Goal: Use online tool/utility: Utilize a website feature to perform a specific function

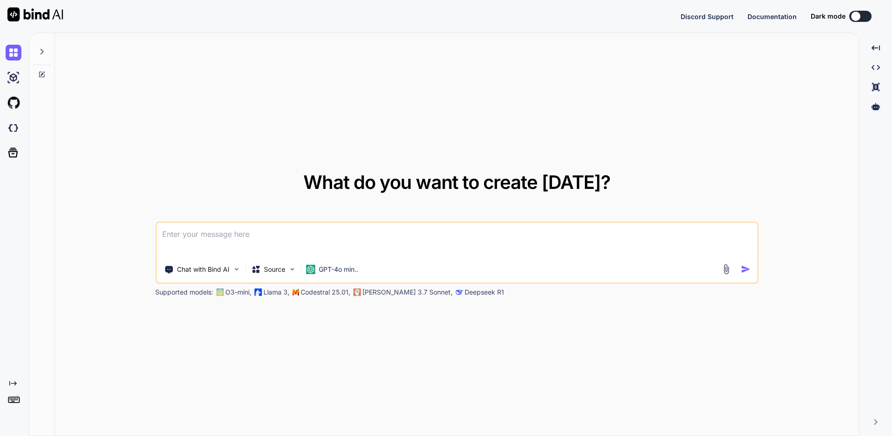
click at [272, 243] on textarea at bounding box center [457, 240] width 601 height 34
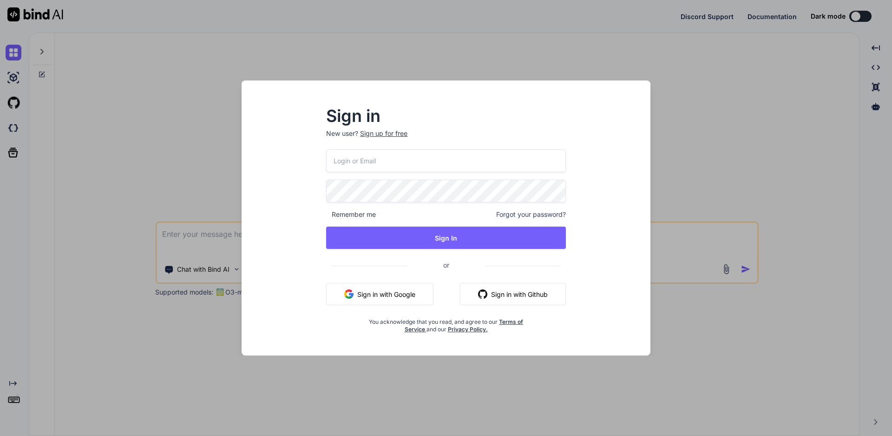
type textarea "x"
click at [363, 161] on input "email" at bounding box center [446, 160] width 240 height 23
type input "te"
type textarea "x"
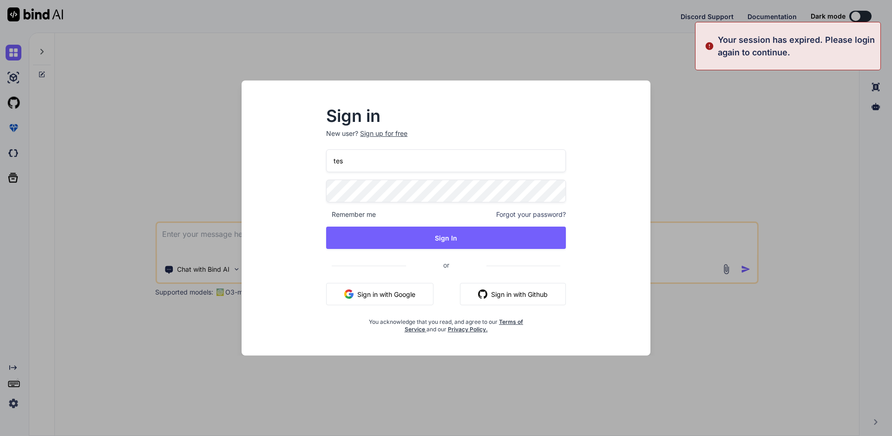
type input "test"
type textarea "x"
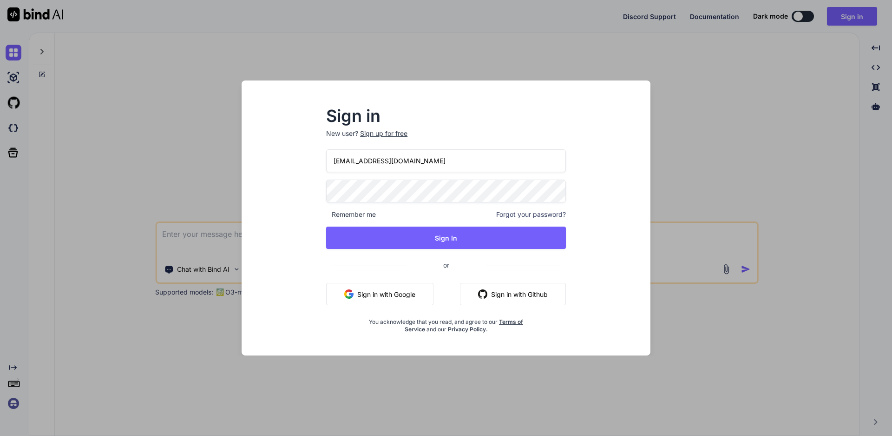
type input "[EMAIL_ADDRESS][DOMAIN_NAME]"
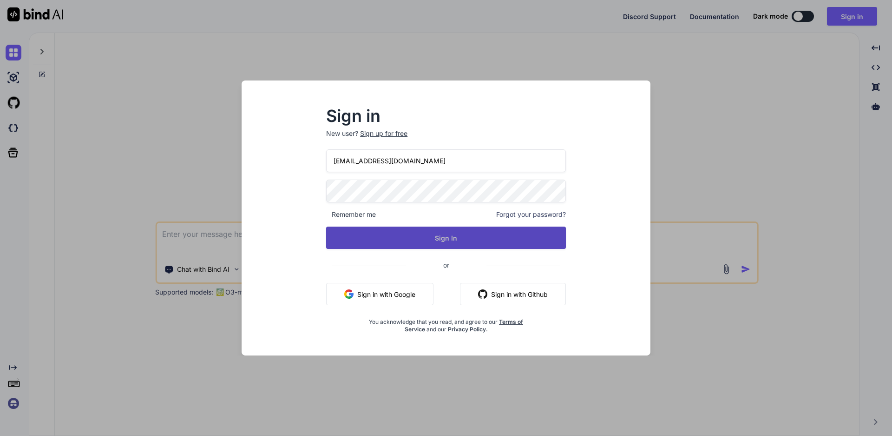
click at [413, 243] on button "Sign In" at bounding box center [446, 237] width 240 height 22
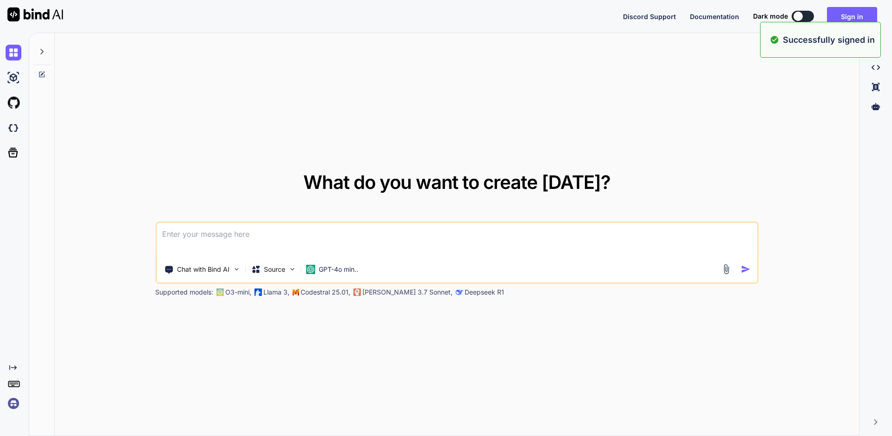
type textarea "x"
click at [178, 233] on textarea at bounding box center [457, 240] width 601 height 34
paste textarea "package TestNG.TestNG; import org.testng.annotations.Parameters; import org.tes…"
type textarea "package TestNG.TestNG; import org.testng.annotations.Parameters; import org.tes…"
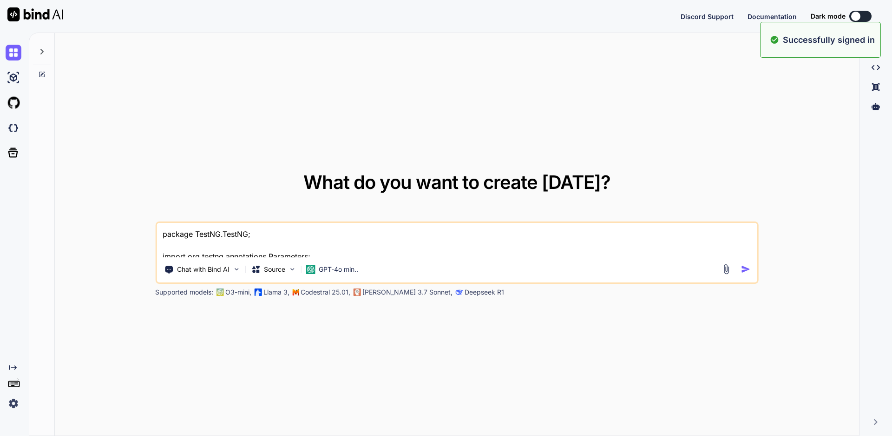
scroll to position [68, 0]
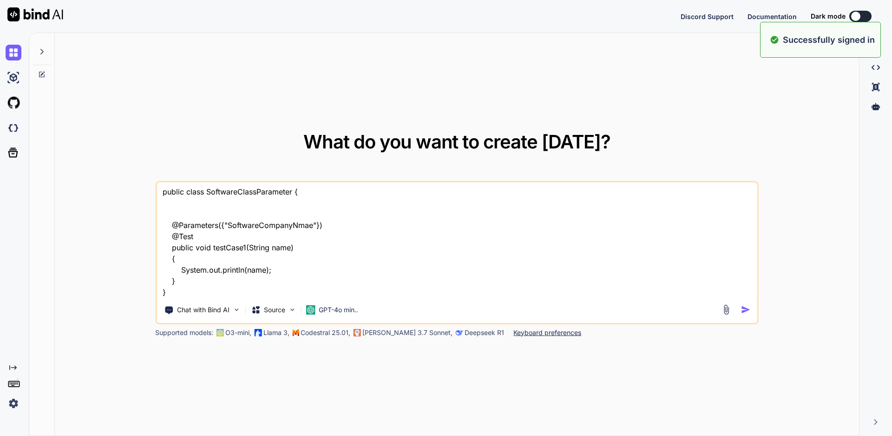
type textarea "x"
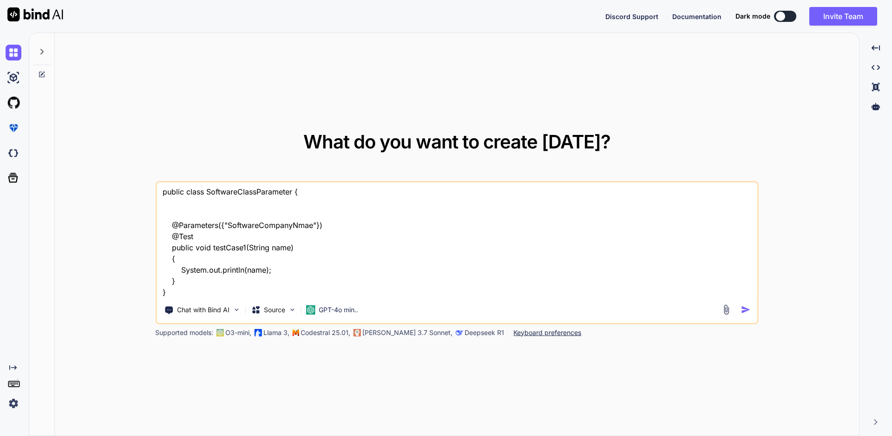
type textarea "package TestNG.TestNG; import org.testng.annotations.Parameters; import org.tes…"
type textarea "x"
type textarea "package TestNG.TestNG; import org.testng.annotations.Parameters; import org.tes…"
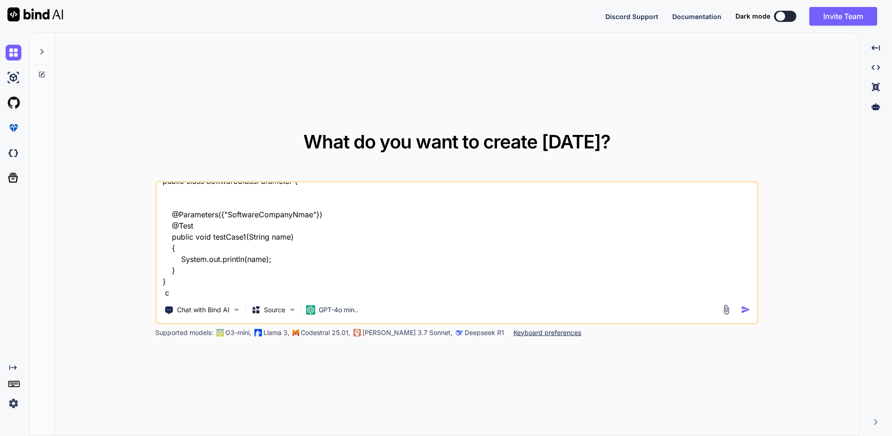
type textarea "x"
type textarea "package TestNG.TestNG; import org.testng.annotations.Parameters; import org.tes…"
type textarea "x"
type textarea "package TestNG.TestNG; import org.testng.annotations.Parameters; import org.tes…"
type textarea "x"
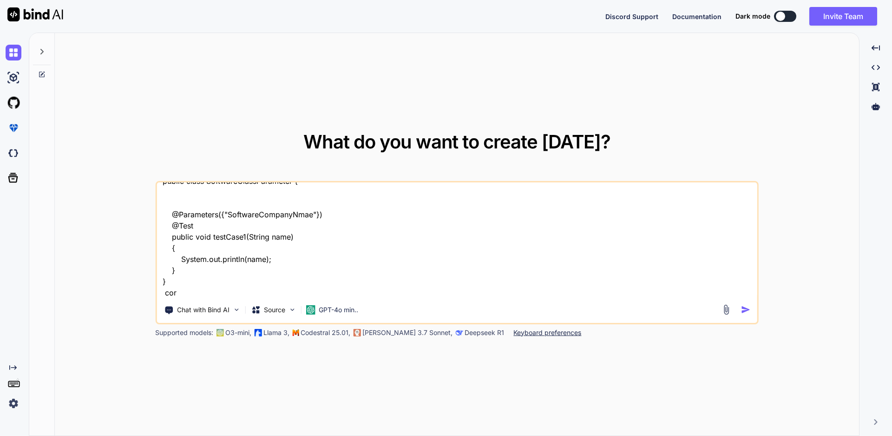
type textarea "package TestNG.TestNG; import org.testng.annotations.Parameters; import org.tes…"
type textarea "x"
type textarea "package TestNG.TestNG; import org.testng.annotations.Parameters; import org.tes…"
type textarea "x"
type textarea "package TestNG.TestNG; import org.testng.annotations.Parameters; import org.tes…"
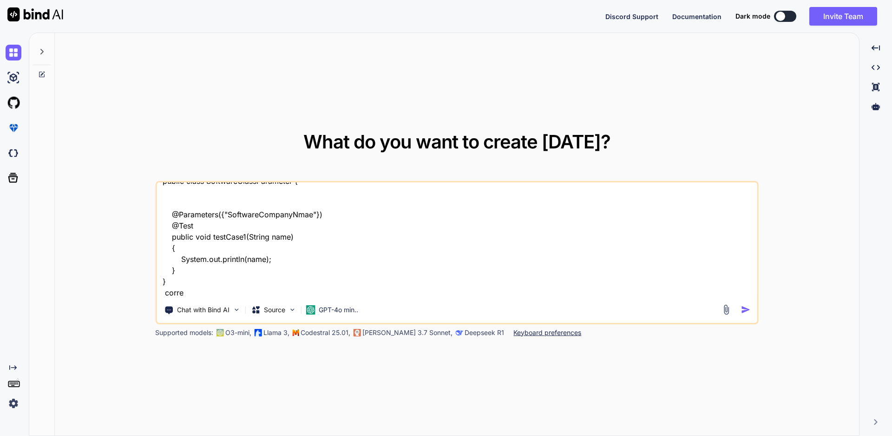
type textarea "x"
type textarea "package TestNG.TestNG; import org.testng.annotations.Parameters; import org.tes…"
type textarea "x"
type textarea "package TestNG.TestNG; import org.testng.annotations.Parameters; import org.tes…"
type textarea "x"
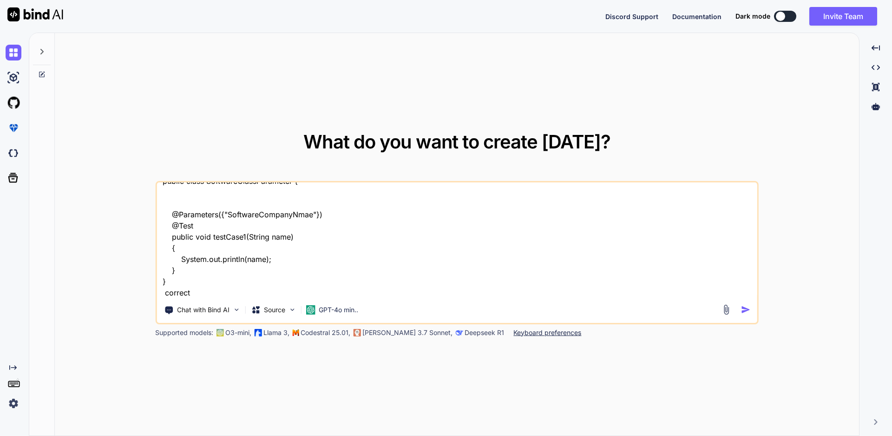
type textarea "package TestNG.TestNG; import org.testng.annotations.Parameters; import org.tes…"
type textarea "x"
type textarea "package TestNG.TestNG; import org.testng.annotations.Parameters; import org.tes…"
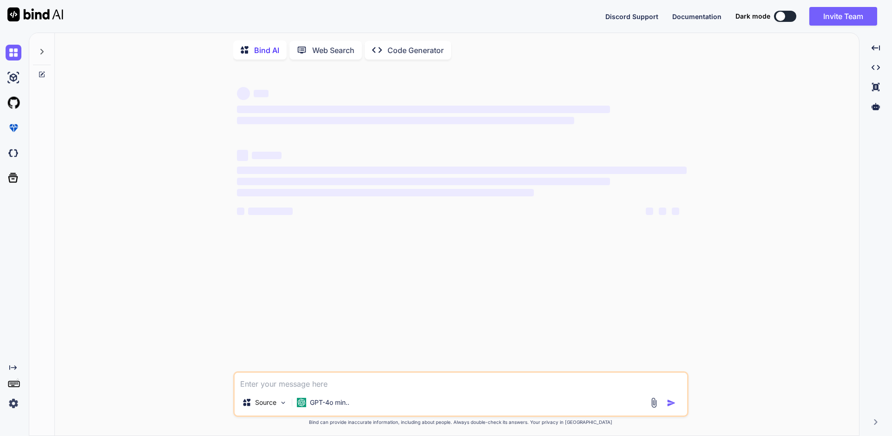
scroll to position [4, 0]
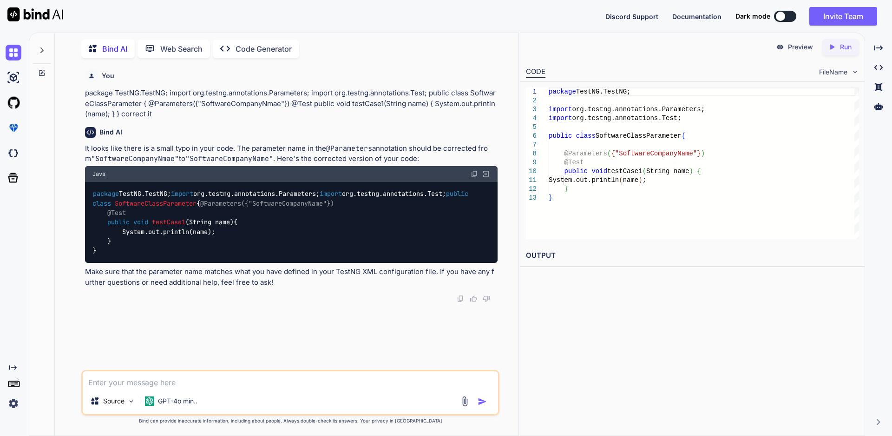
type textarea "x"
type textarea "package TestNG.TestNG; import org.testng.annotations.Parameters; import org.tes…"
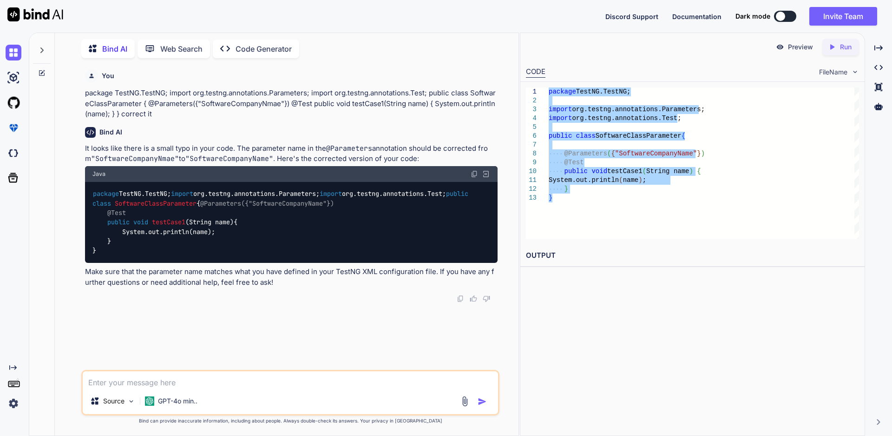
drag, startPoint x: 555, startPoint y: 200, endPoint x: 534, endPoint y: 87, distance: 114.8
click at [549, 87] on div "package TestNG.TestNG; import org.testng.annotations.Parameters; import org.tes…" at bounding box center [704, 163] width 310 height 152
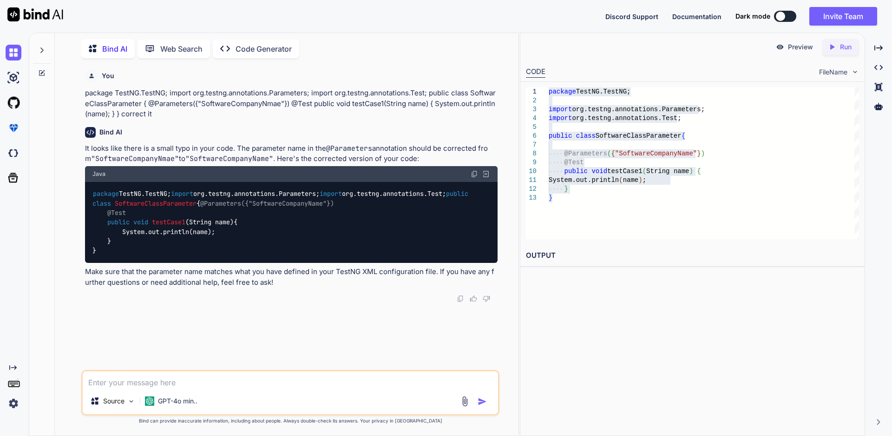
click at [141, 382] on textarea at bounding box center [291, 379] width 416 height 17
paste textarea "package TestNG.TestNG; import org.testng.annotations.*; public class Automobile…"
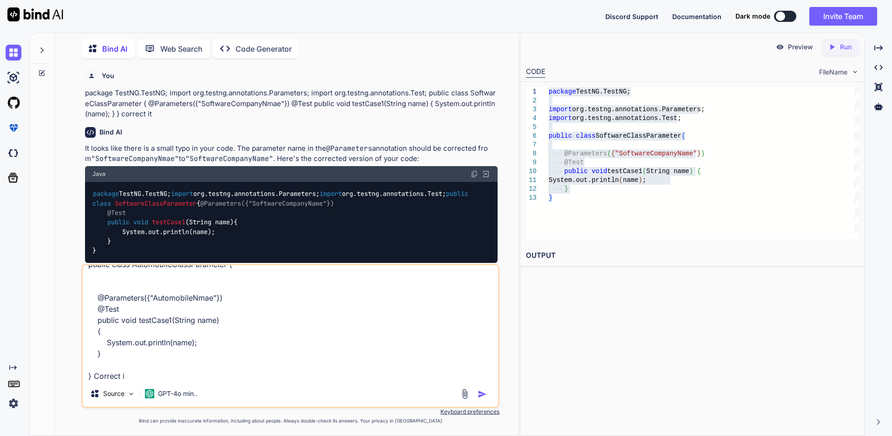
type textarea "package TestNG.TestNG; import org.testng.annotations.*; public class Automobile…"
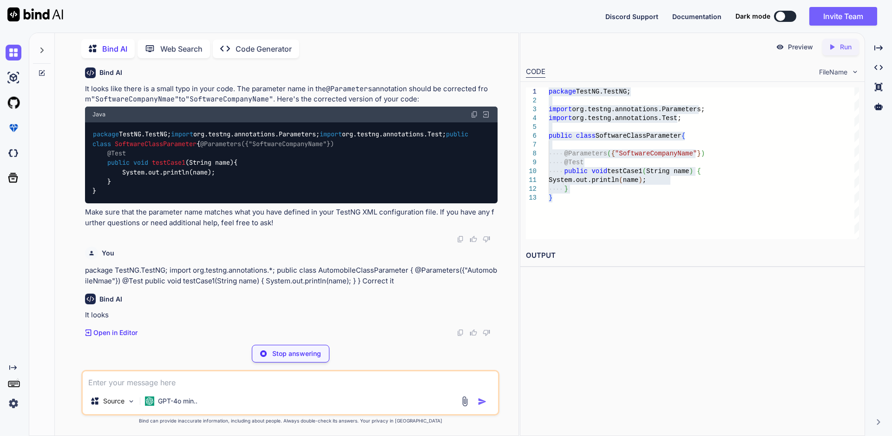
scroll to position [99, 0]
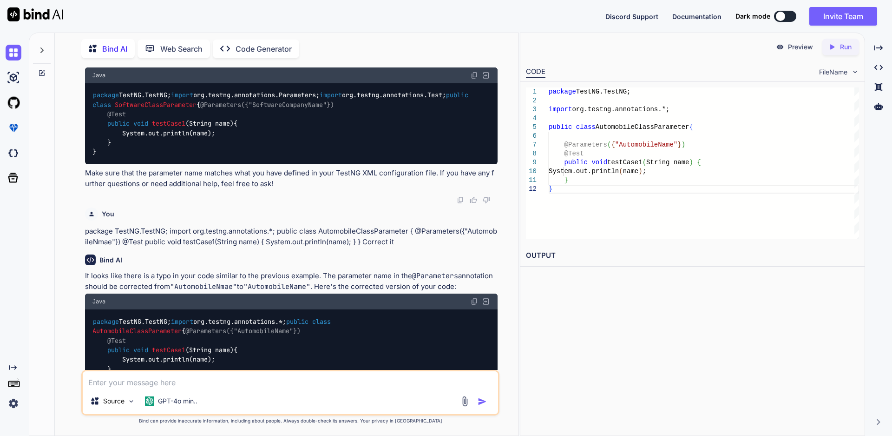
drag, startPoint x: 548, startPoint y: 197, endPoint x: 521, endPoint y: 92, distance: 108.0
click at [521, 92] on div "1 2 3 4 5 6 7 8 9 10 11 12 package TestNG.TestNG; import org.testng.annotations…" at bounding box center [693, 163] width 344 height 163
click at [604, 205] on div "package TestNG.TestNG; import org.testng.annotations.*; public class Automobile…" at bounding box center [704, 163] width 310 height 152
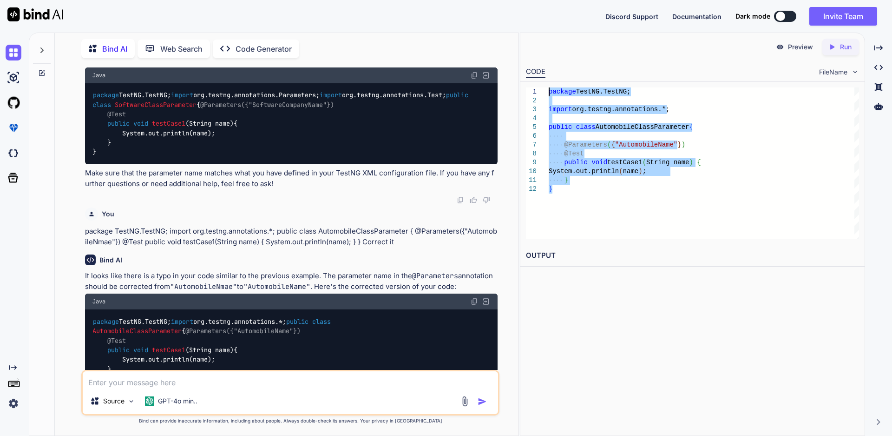
type textarea "package TestNG.TestNG; import org.testng.annotations.*; public class Automobile…"
drag, startPoint x: 539, startPoint y: 149, endPoint x: 525, endPoint y: 93, distance: 57.9
click at [549, 93] on div "package TestNG.TestNG; import org.testng.annotations.*; public class Automobile…" at bounding box center [704, 163] width 310 height 152
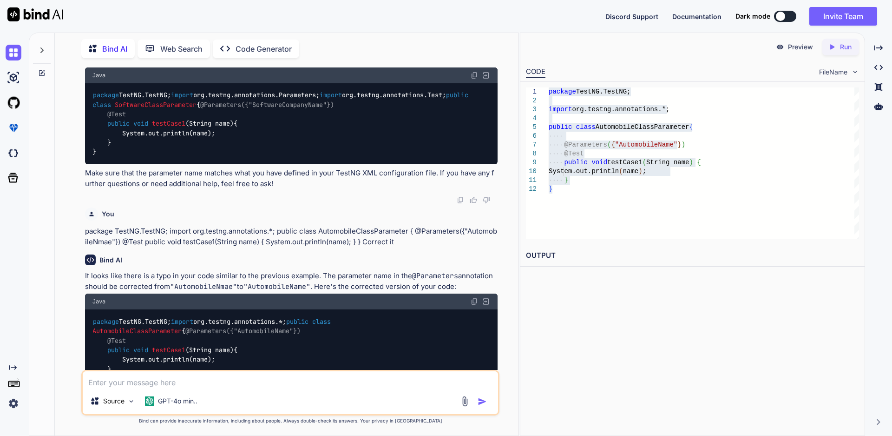
click at [155, 382] on textarea at bounding box center [291, 379] width 416 height 17
paste textarea "<?xml version="1.0" encoding="UTF-8"?> <!DOCTYPE suite SYSTEM "[URL][DOMAIN_NAM…"
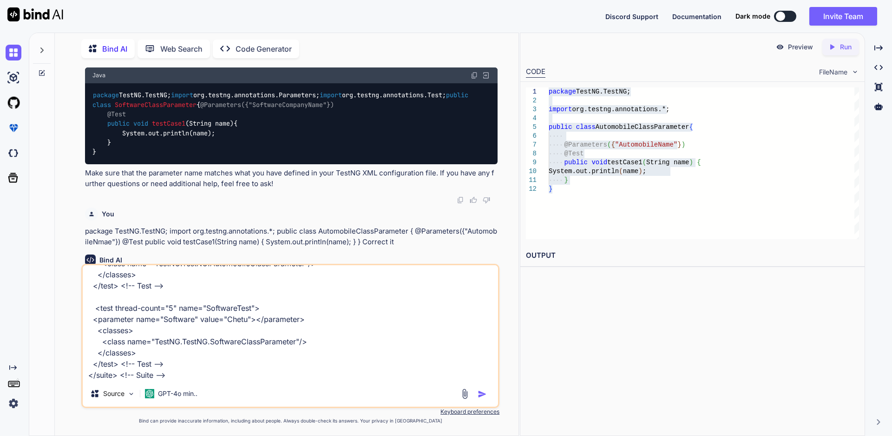
scroll to position [91, 0]
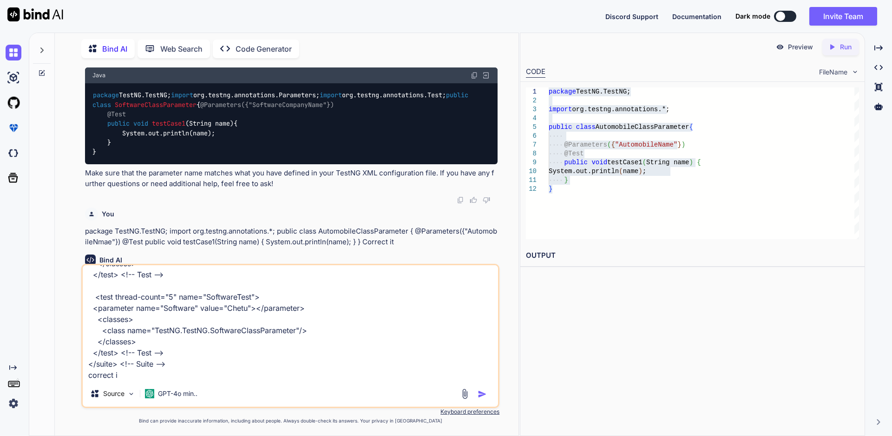
type textarea "<?xml version="1.0" encoding="UTF-8"?> <!DOCTYPE suite SYSTEM "[URL][DOMAIN_NAM…"
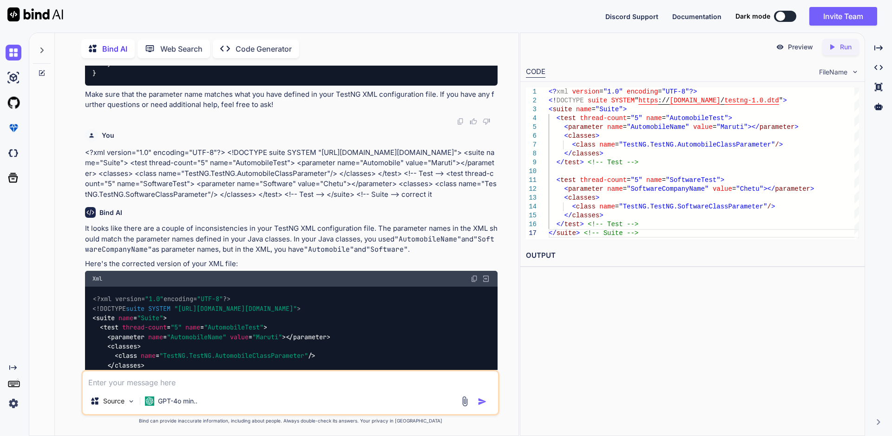
scroll to position [0, 0]
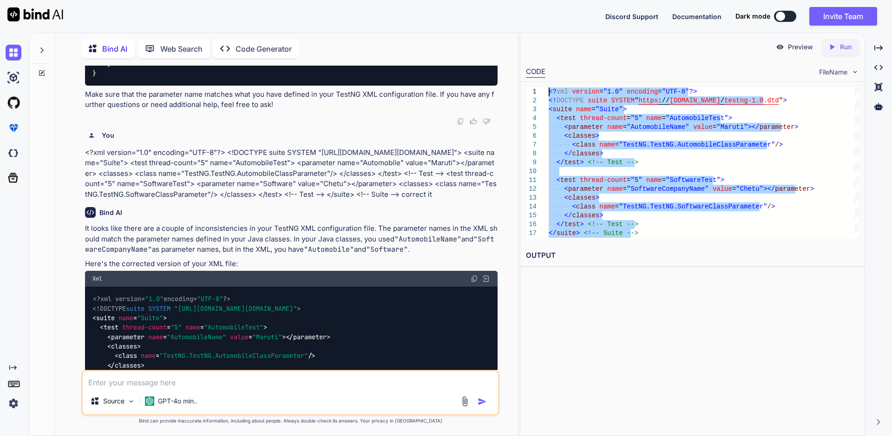
drag, startPoint x: 637, startPoint y: 231, endPoint x: 535, endPoint y: 85, distance: 178.6
click at [549, 87] on div "<? xml version = "1.0" encoding = "UTF-8"?> <! DOCTYPE suite SYSTEM " https ://…" at bounding box center [704, 163] width 310 height 152
type textarea "<?xml version="1.0" encoding="UTF-8"?> <!DOCTYPE suite SYSTEM "[URL][DOMAIN_NAM…"
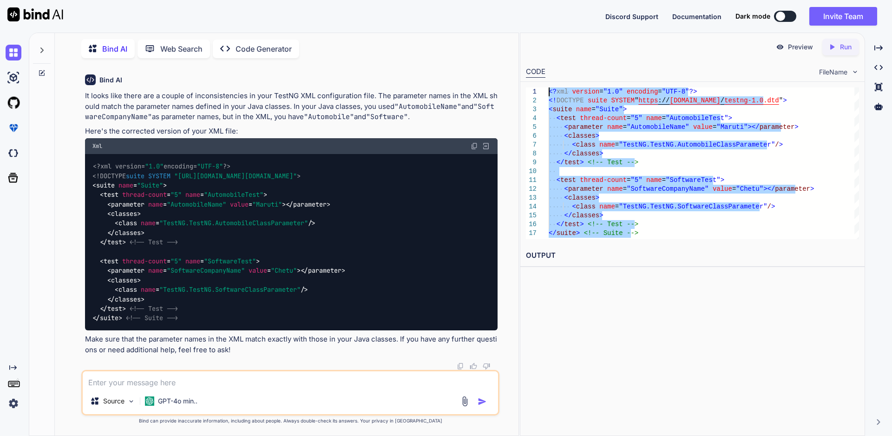
scroll to position [640, 0]
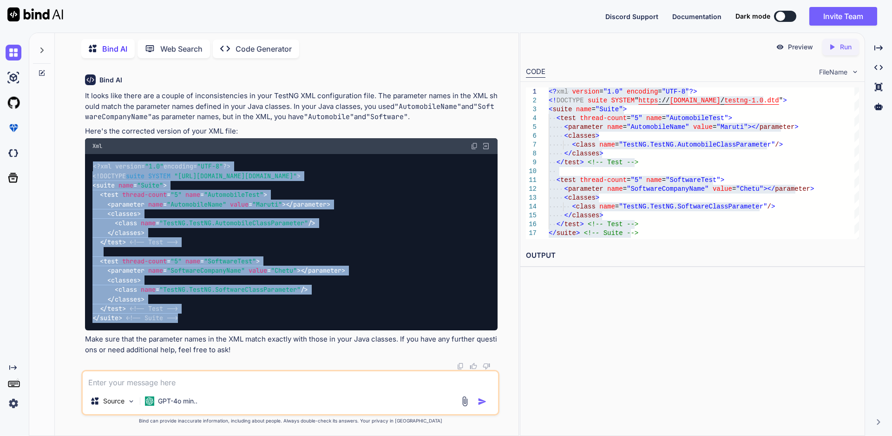
drag, startPoint x: 179, startPoint y: 315, endPoint x: 79, endPoint y: 161, distance: 183.3
click at [79, 161] on div "You package TestNG.TestNG; import org.testng.annotations.Parameters; import org…" at bounding box center [290, 251] width 456 height 370
